Goal: Communication & Community: Answer question/provide support

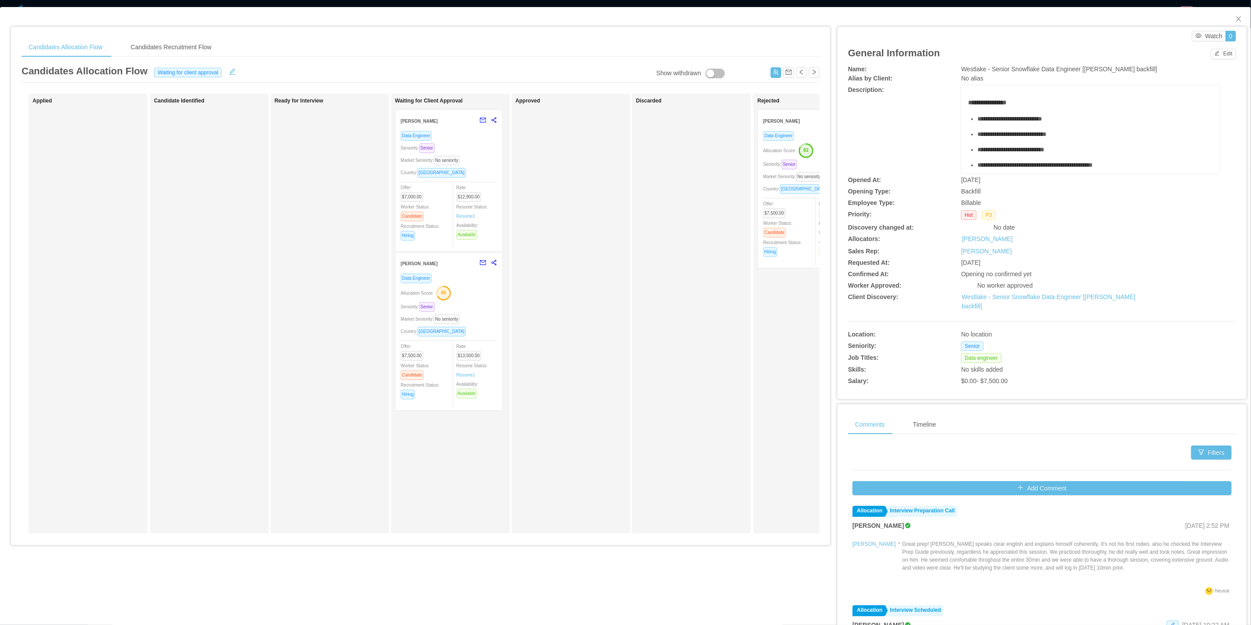
click at [479, 314] on div "Market Seniority: No seniority" at bounding box center [449, 319] width 96 height 10
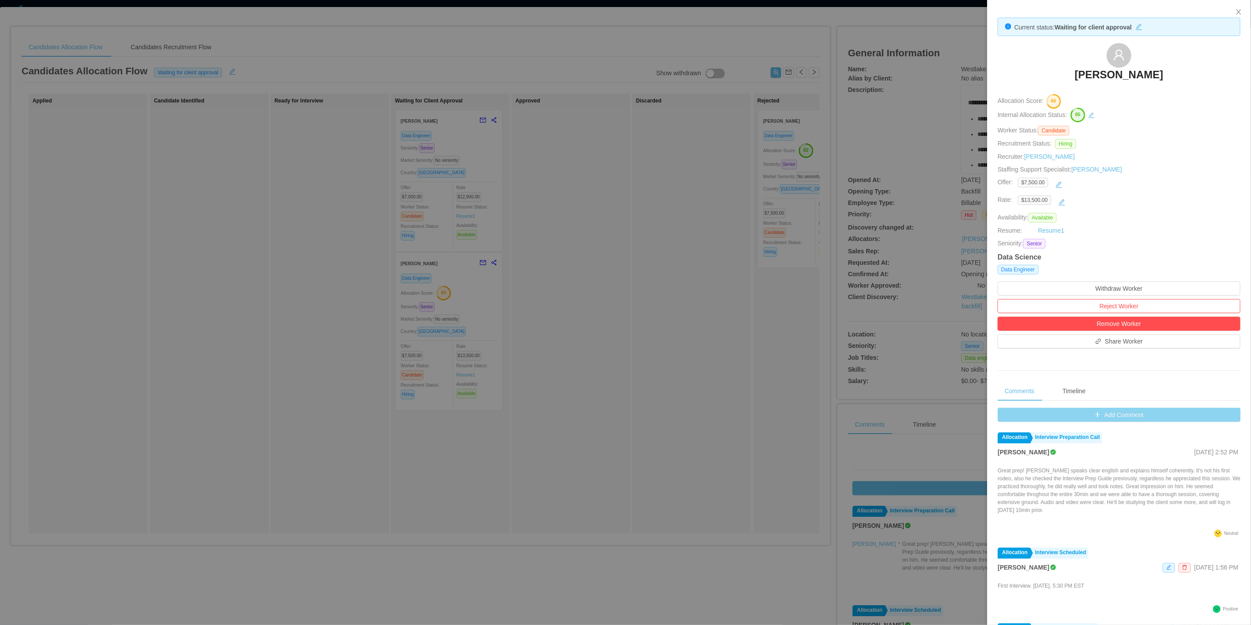
click at [1098, 410] on button "Add Comment" at bounding box center [1119, 415] width 243 height 14
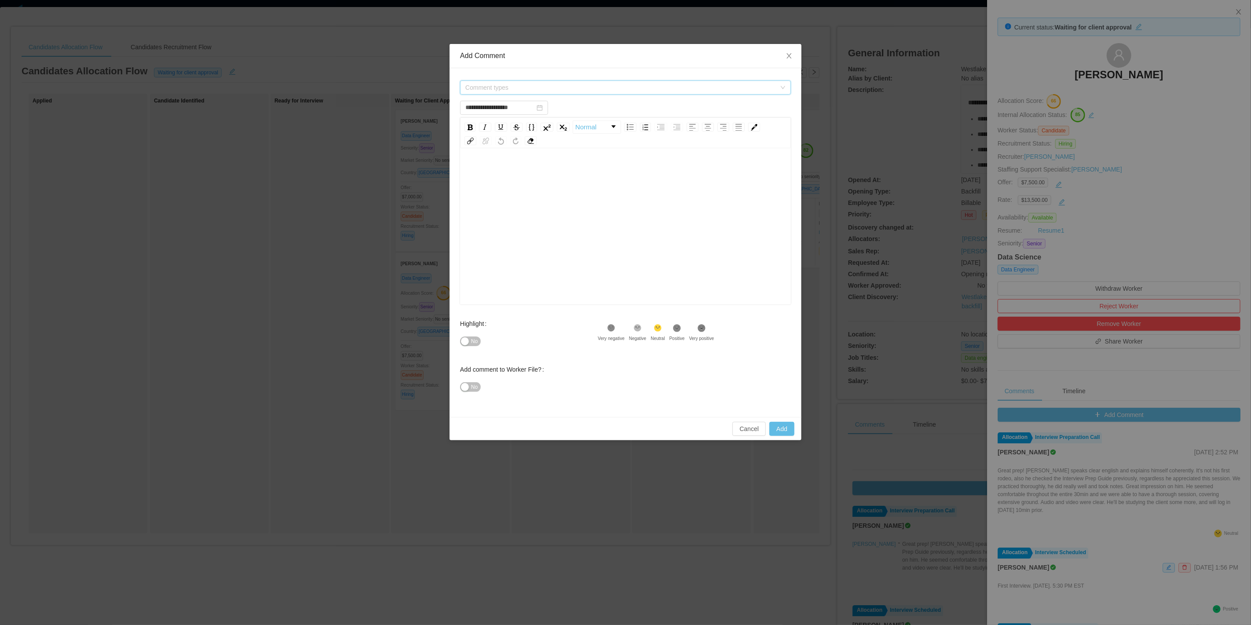
click at [541, 87] on span "Comment types" at bounding box center [620, 87] width 311 height 9
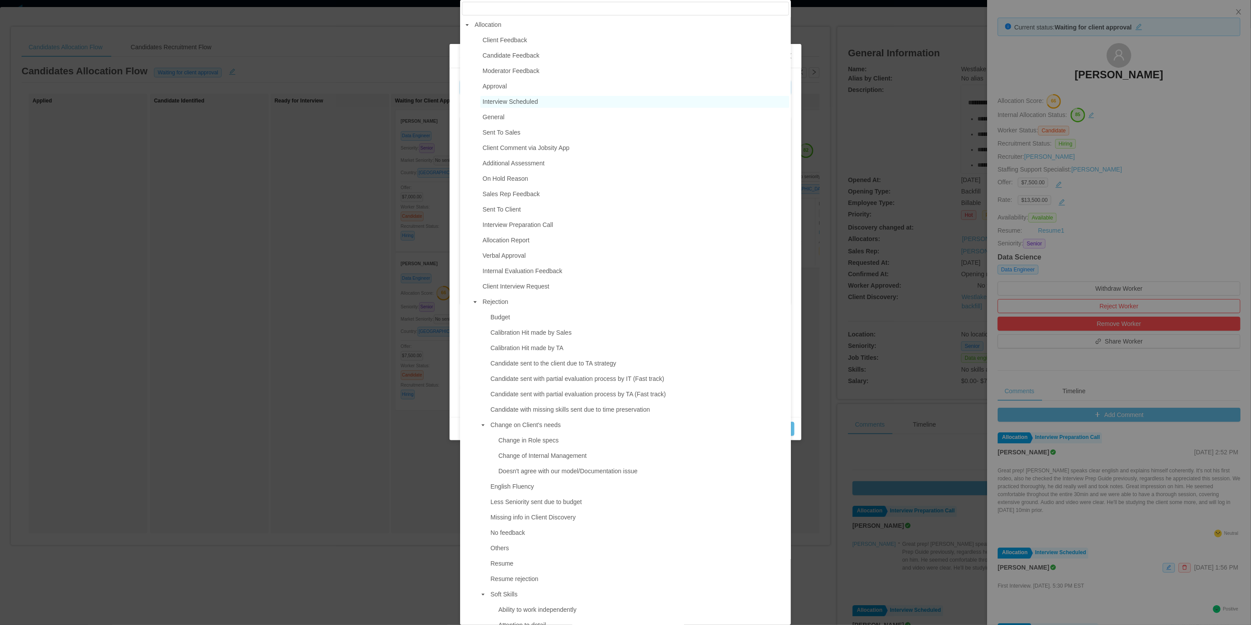
click at [521, 104] on span "Interview Scheduled" at bounding box center [510, 101] width 55 height 7
type input "**********"
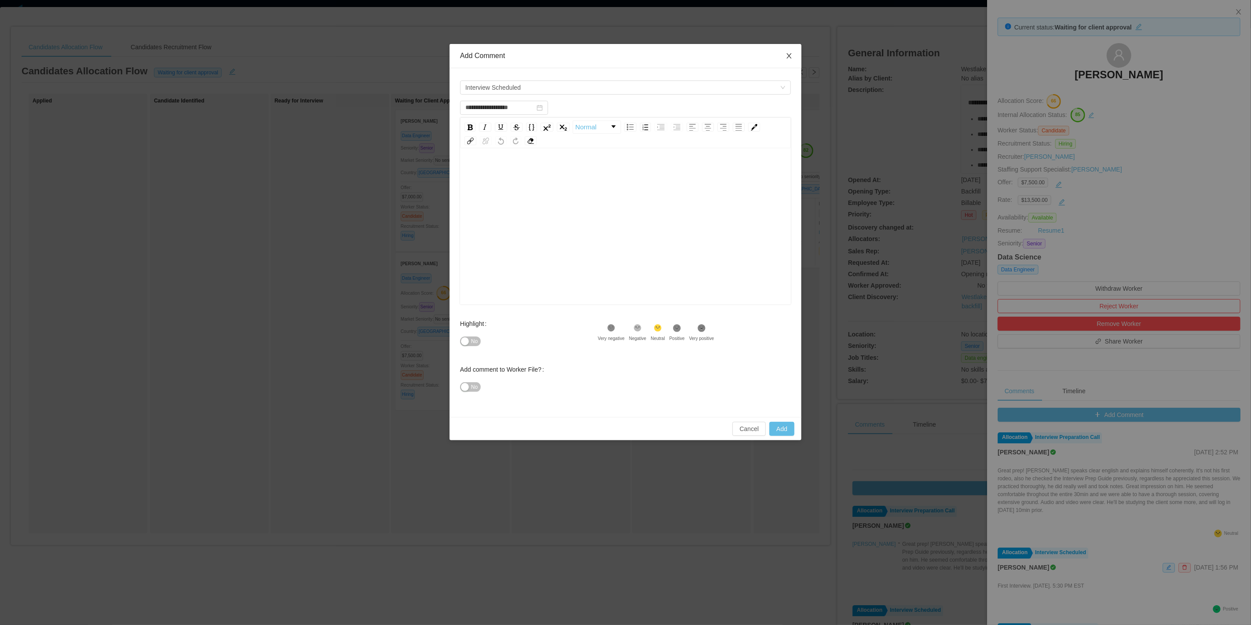
click at [795, 56] on span "Close" at bounding box center [789, 56] width 25 height 25
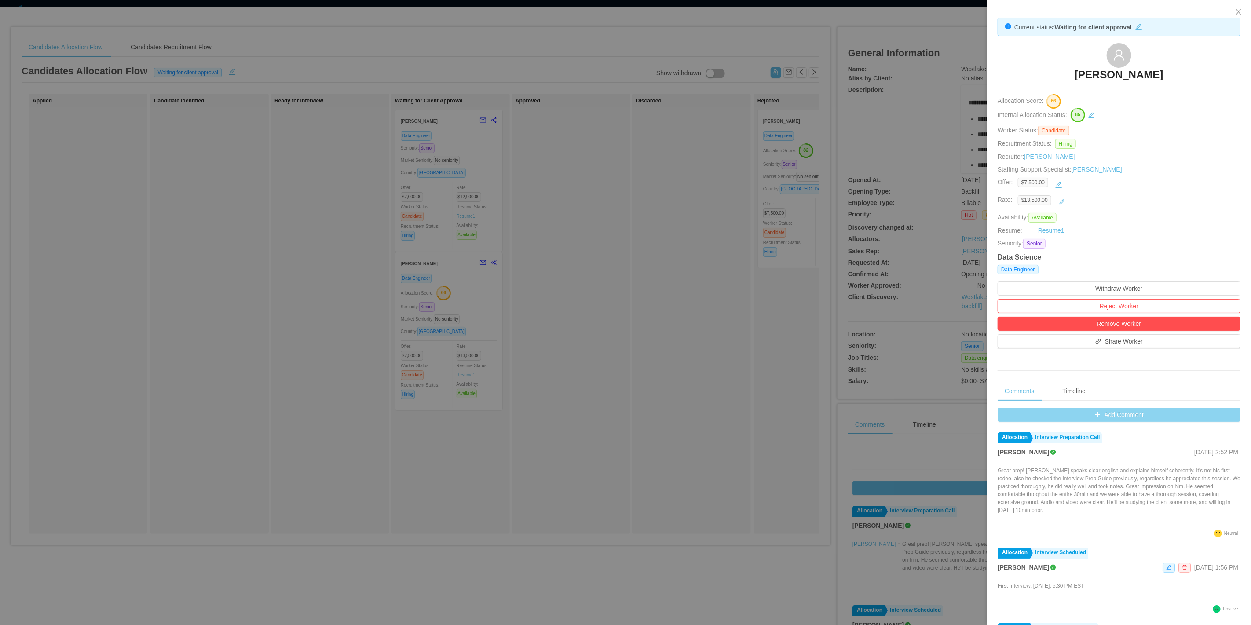
click at [1087, 408] on button "Add Comment" at bounding box center [1119, 415] width 243 height 14
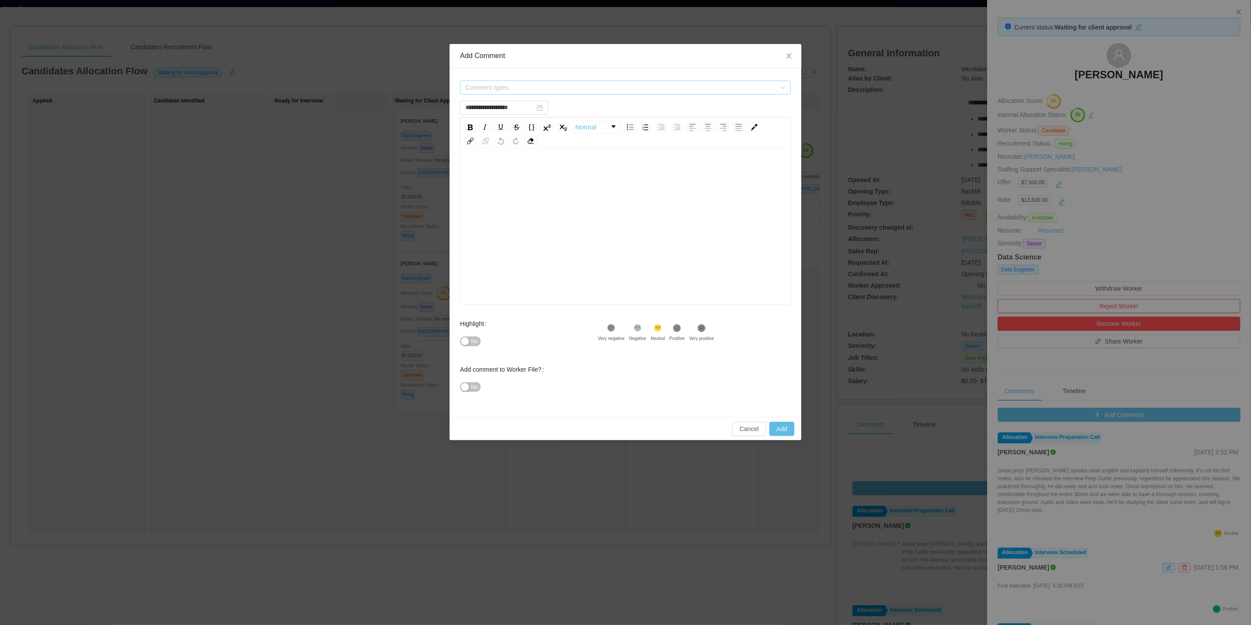
click at [534, 91] on span "Comment types" at bounding box center [620, 87] width 311 height 9
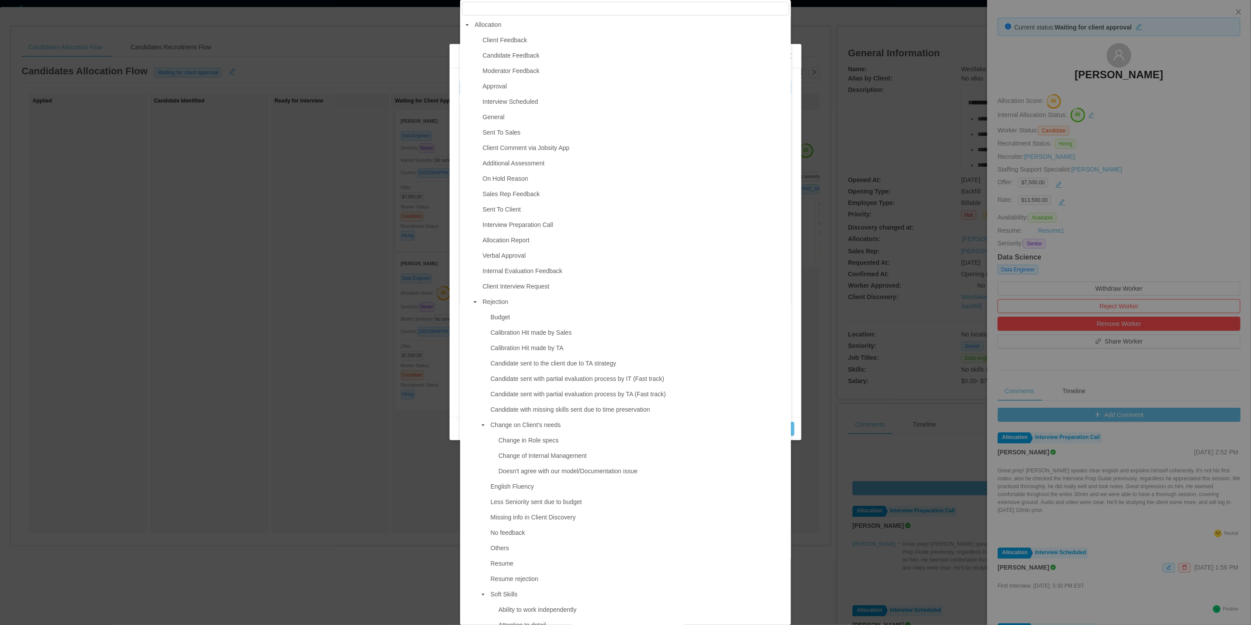
click at [523, 64] on ul "Client Feedback Candidate Feedback Moderator Feedback Approval Interview Schedu…" at bounding box center [625, 471] width 327 height 874
click at [526, 73] on span "Moderator Feedback" at bounding box center [511, 70] width 57 height 7
type input "**********"
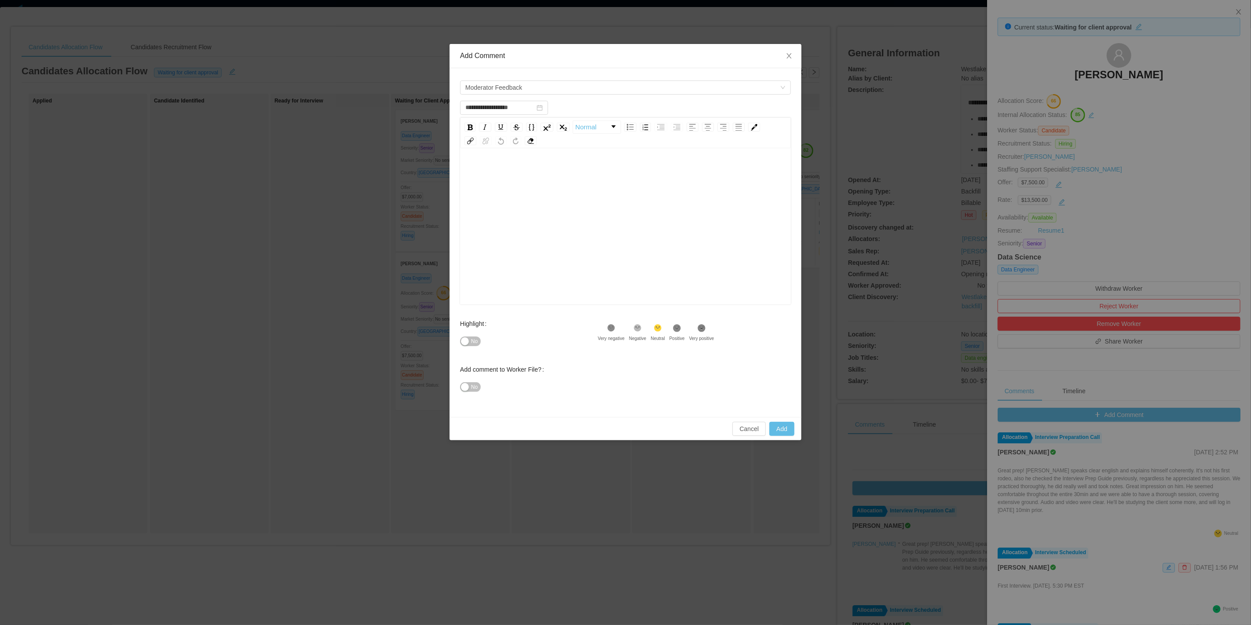
click at [530, 166] on div "rdw-editor" at bounding box center [625, 172] width 317 height 18
click at [550, 179] on div "rdw-editor" at bounding box center [625, 172] width 317 height 18
click at [478, 344] on span "No" at bounding box center [474, 341] width 7 height 9
click at [786, 427] on button "Add" at bounding box center [781, 429] width 25 height 14
type input "**********"
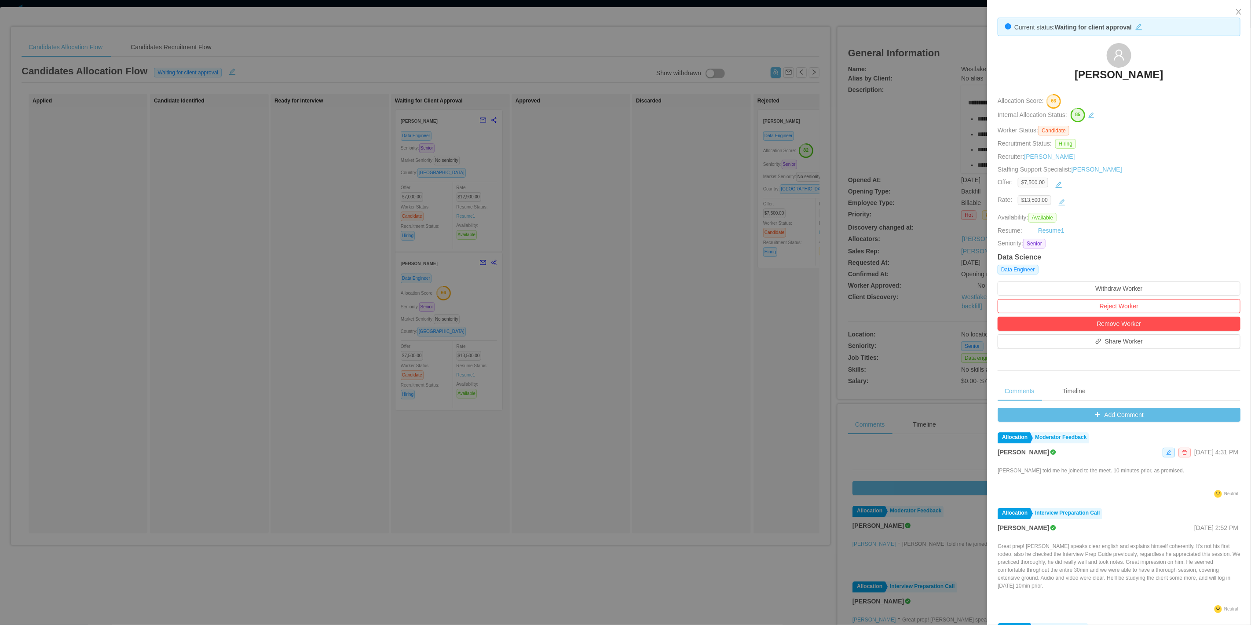
click at [529, 228] on div at bounding box center [625, 312] width 1251 height 625
